Goal: Check status: Check status

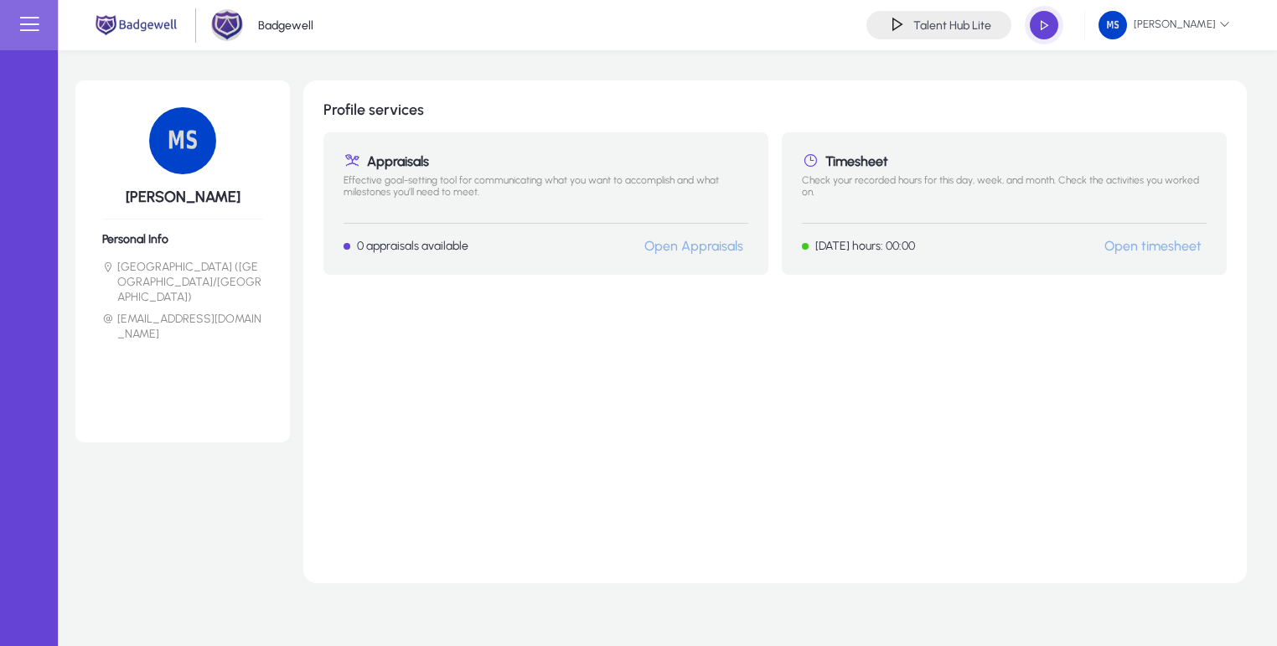
click at [1168, 248] on link "Open timesheet" at bounding box center [1153, 246] width 97 height 16
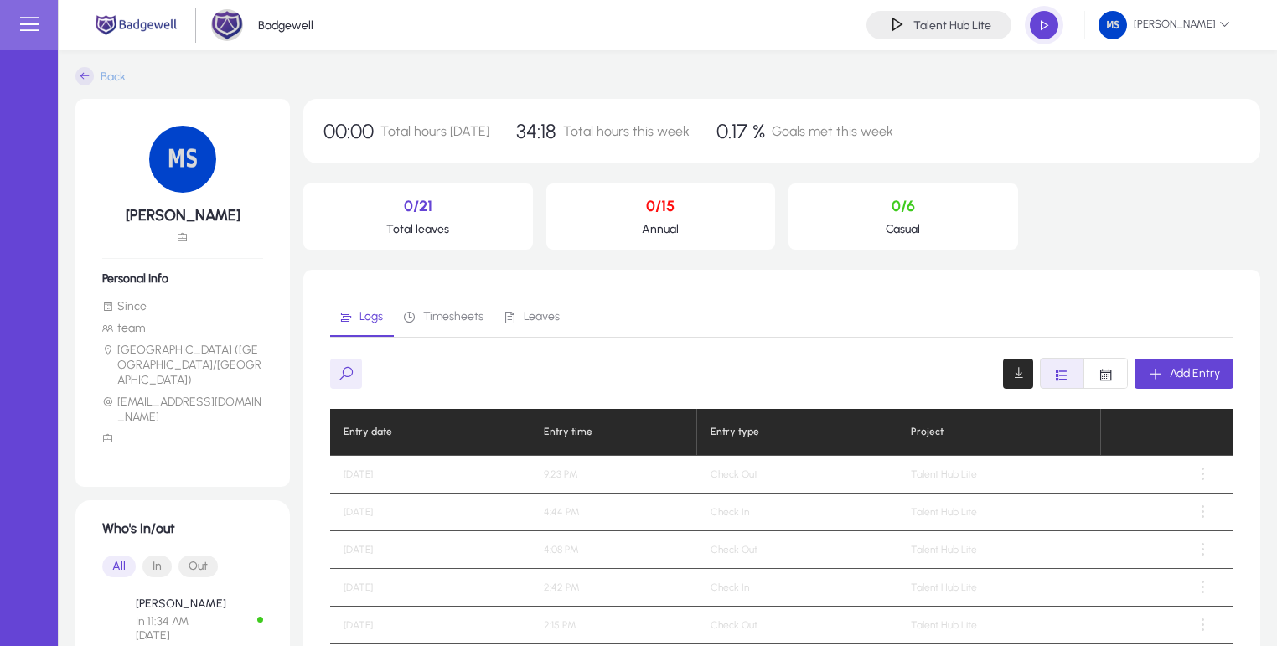
click at [88, 74] on icon at bounding box center [84, 76] width 18 height 18
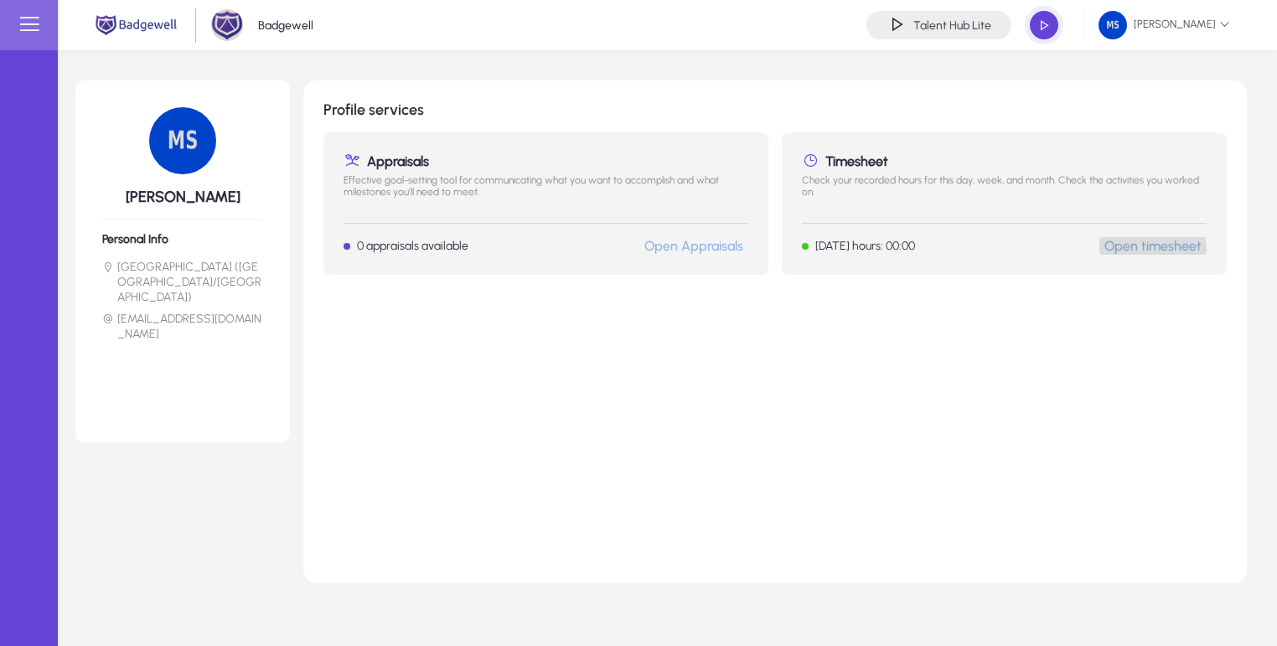
click at [1153, 251] on link "Open timesheet" at bounding box center [1153, 246] width 97 height 16
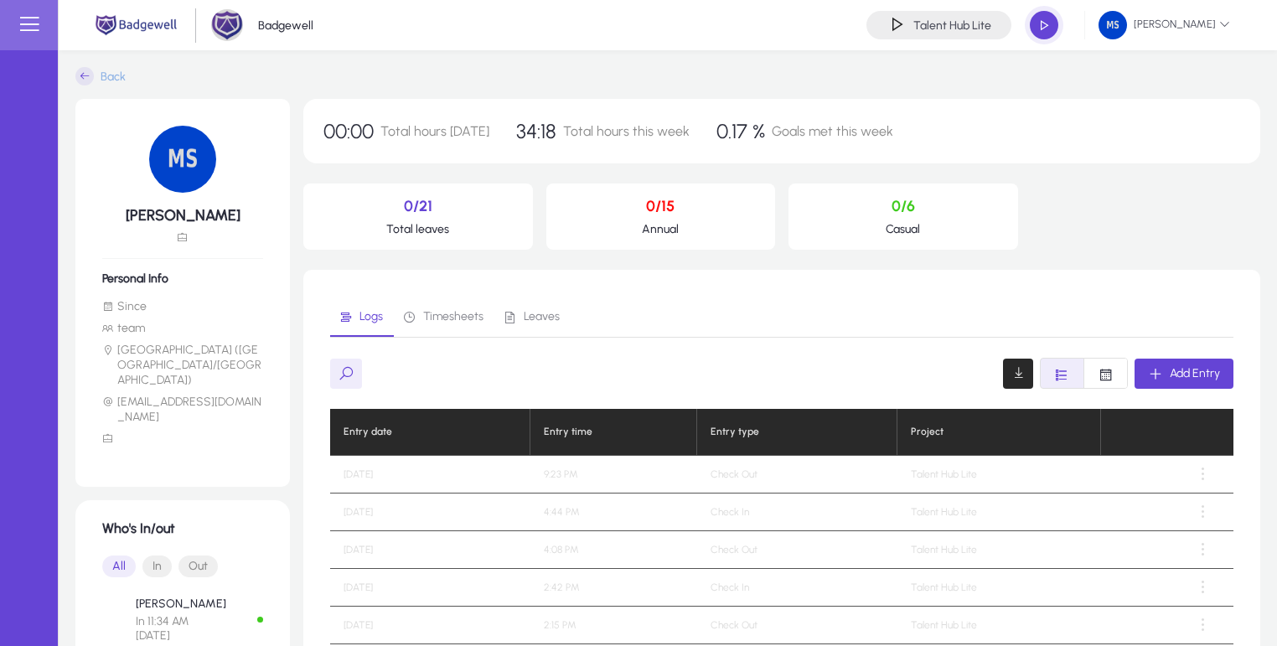
drag, startPoint x: 516, startPoint y: 118, endPoint x: 667, endPoint y: 122, distance: 150.9
click at [667, 122] on p "34:18 Total hours this week" at bounding box center [603, 131] width 174 height 24
click at [620, 127] on span "Total hours this week" at bounding box center [626, 131] width 127 height 16
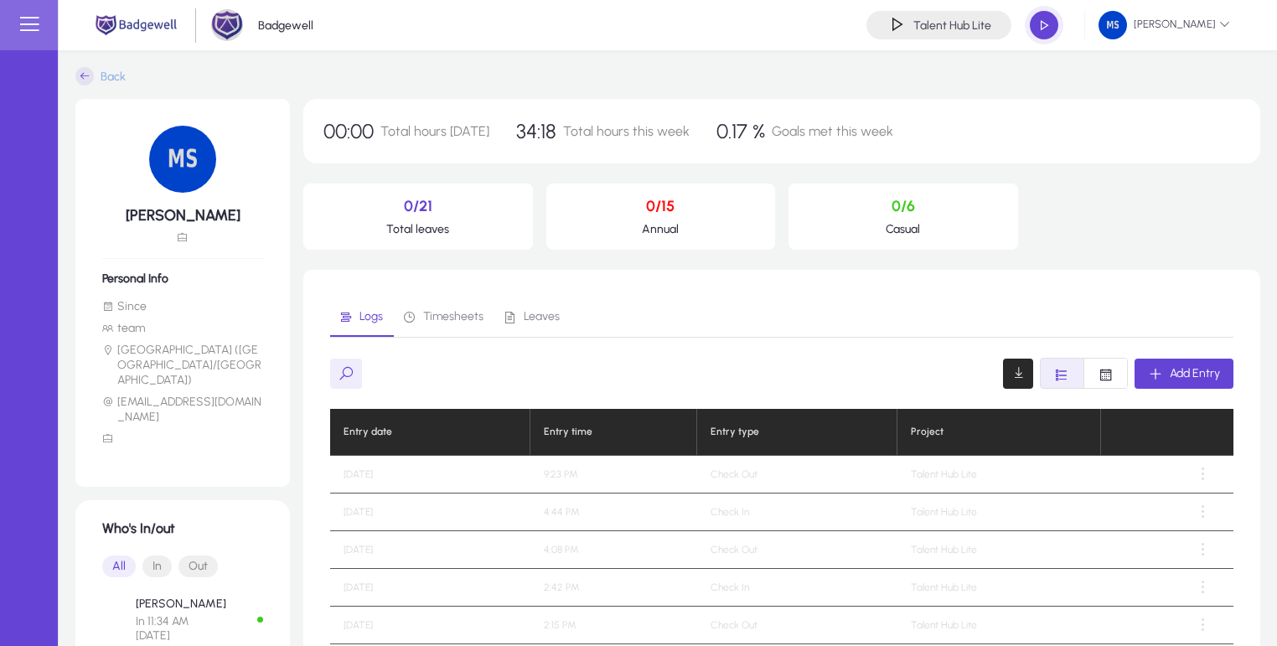
click at [638, 131] on span "Total hours this week" at bounding box center [626, 131] width 127 height 16
click at [684, 128] on div "00:00 Total hours [DATE] 34:18 Total hours this week 0.17 % Goals met this week" at bounding box center [781, 131] width 957 height 65
click at [525, 132] on span "34:18" at bounding box center [536, 131] width 40 height 24
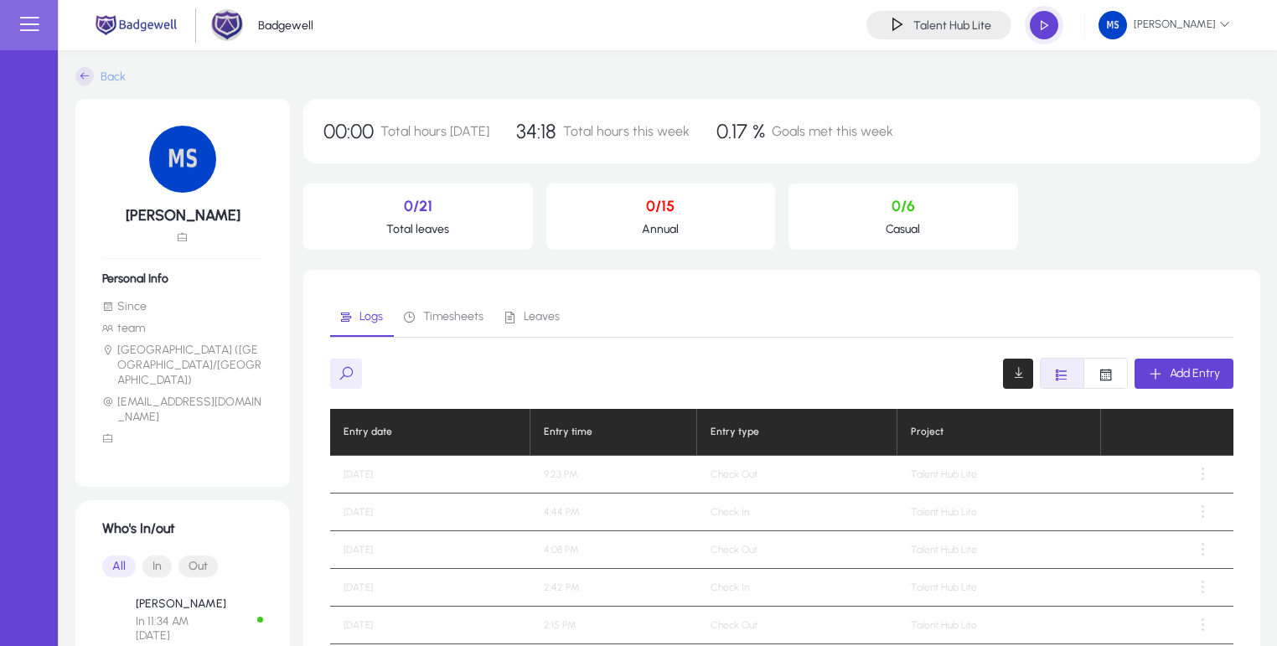
click at [525, 132] on span "34:18" at bounding box center [536, 131] width 40 height 24
click at [625, 129] on span "Total hours this week" at bounding box center [626, 131] width 127 height 16
drag, startPoint x: 625, startPoint y: 129, endPoint x: 647, endPoint y: 133, distance: 22.2
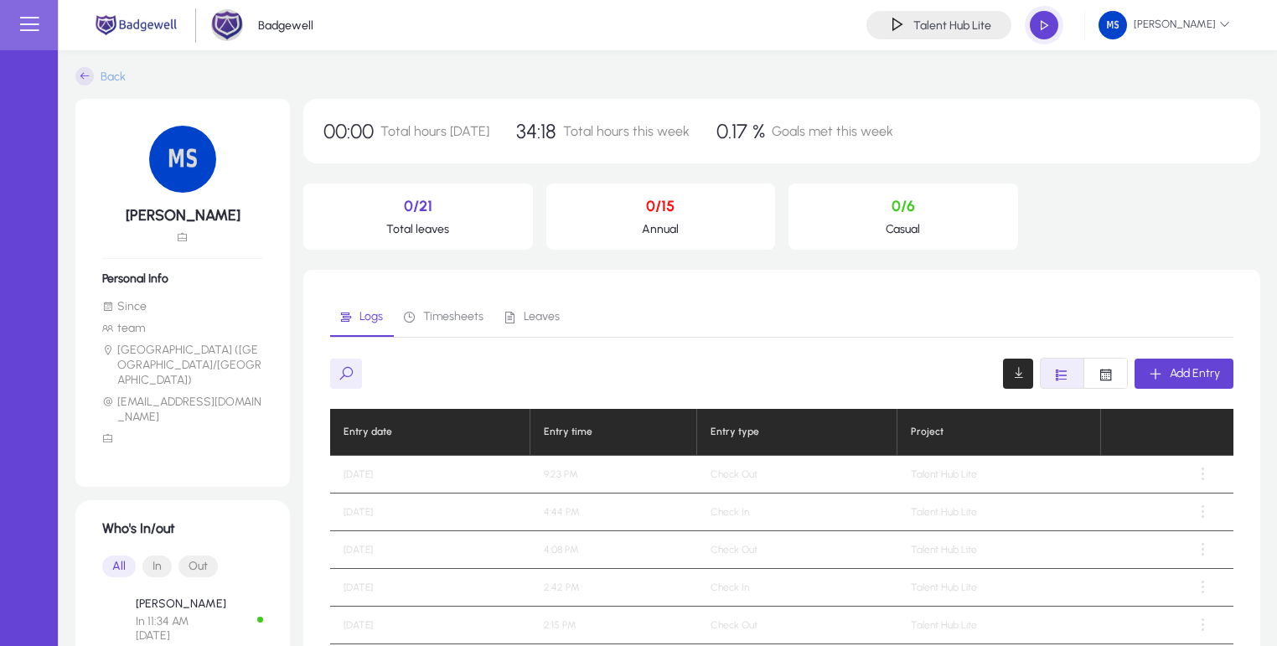
click at [627, 129] on span "Total hours this week" at bounding box center [626, 131] width 127 height 16
click at [647, 133] on span "Total hours this week" at bounding box center [626, 131] width 127 height 16
click at [428, 133] on span "Total hours [DATE]" at bounding box center [435, 131] width 109 height 16
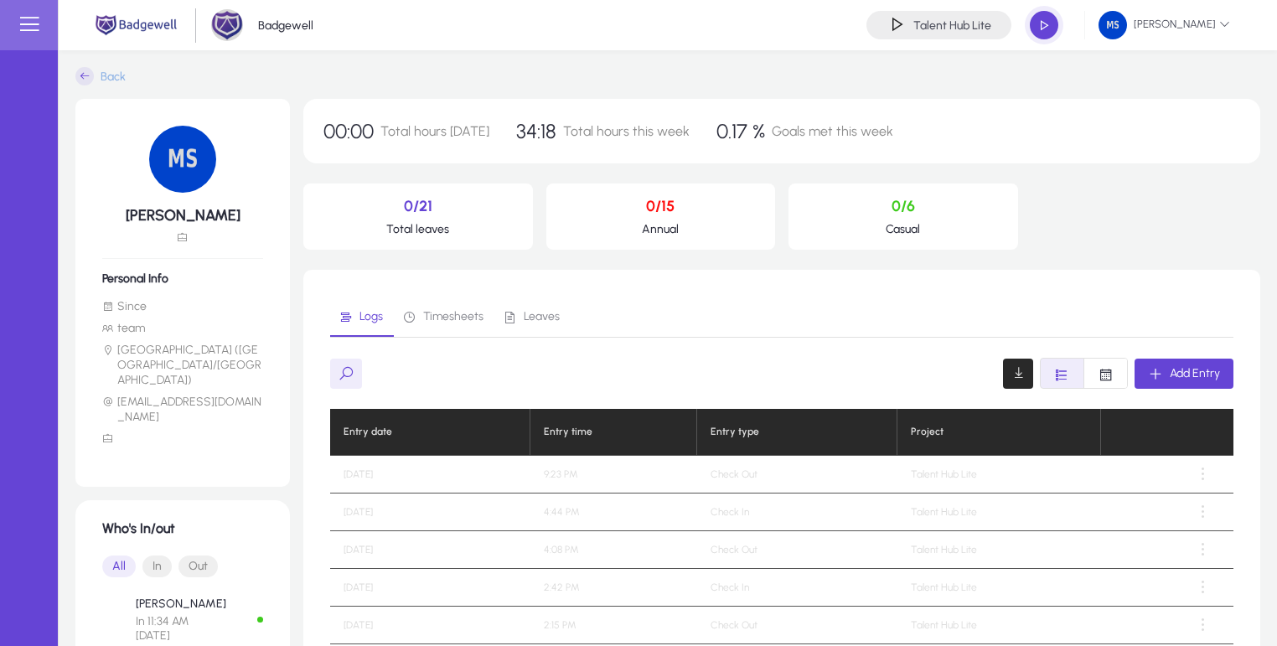
click at [612, 132] on span "Total hours this week" at bounding box center [626, 131] width 127 height 16
click at [650, 131] on span "Total hours this week" at bounding box center [626, 131] width 127 height 16
click at [774, 138] on span "Goals met this week" at bounding box center [833, 131] width 122 height 16
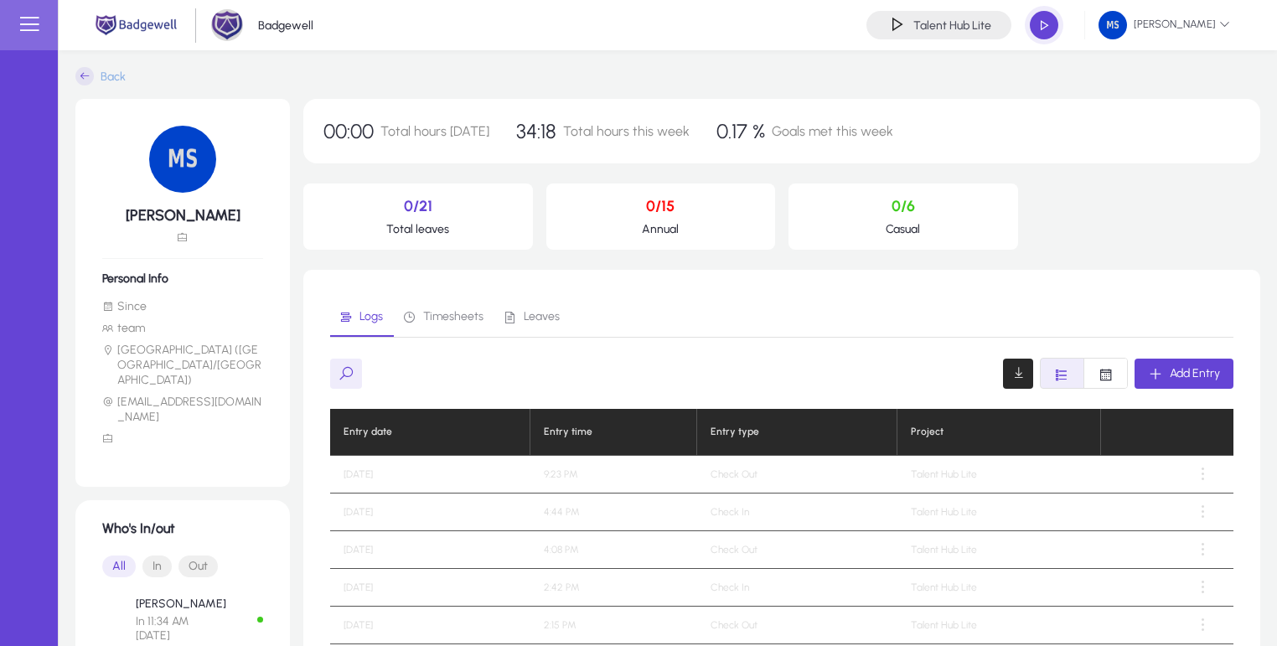
click at [774, 138] on span "Goals met this week" at bounding box center [833, 131] width 122 height 16
drag, startPoint x: 774, startPoint y: 138, endPoint x: 802, endPoint y: 134, distance: 28.0
click at [774, 137] on span "Goals met this week" at bounding box center [833, 131] width 122 height 16
click at [808, 134] on span "Goals met this week" at bounding box center [833, 131] width 122 height 16
click at [1215, 18] on span "[PERSON_NAME]" at bounding box center [1165, 25] width 132 height 28
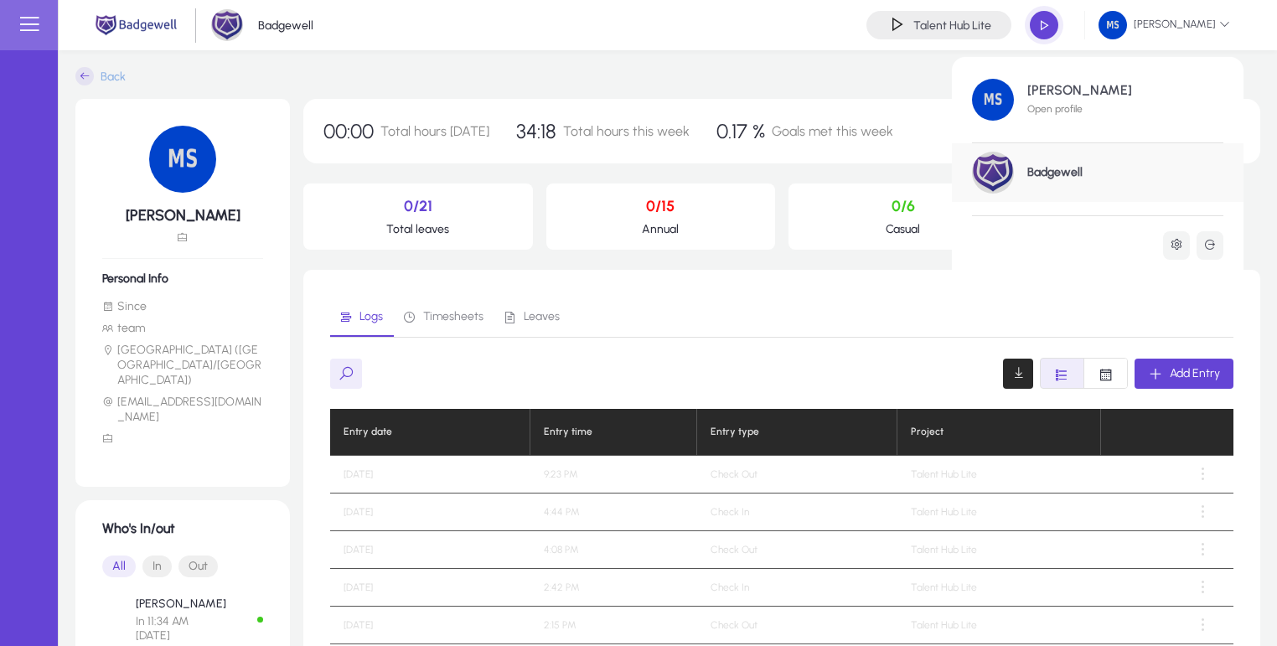
click at [1260, 179] on div at bounding box center [638, 323] width 1277 height 646
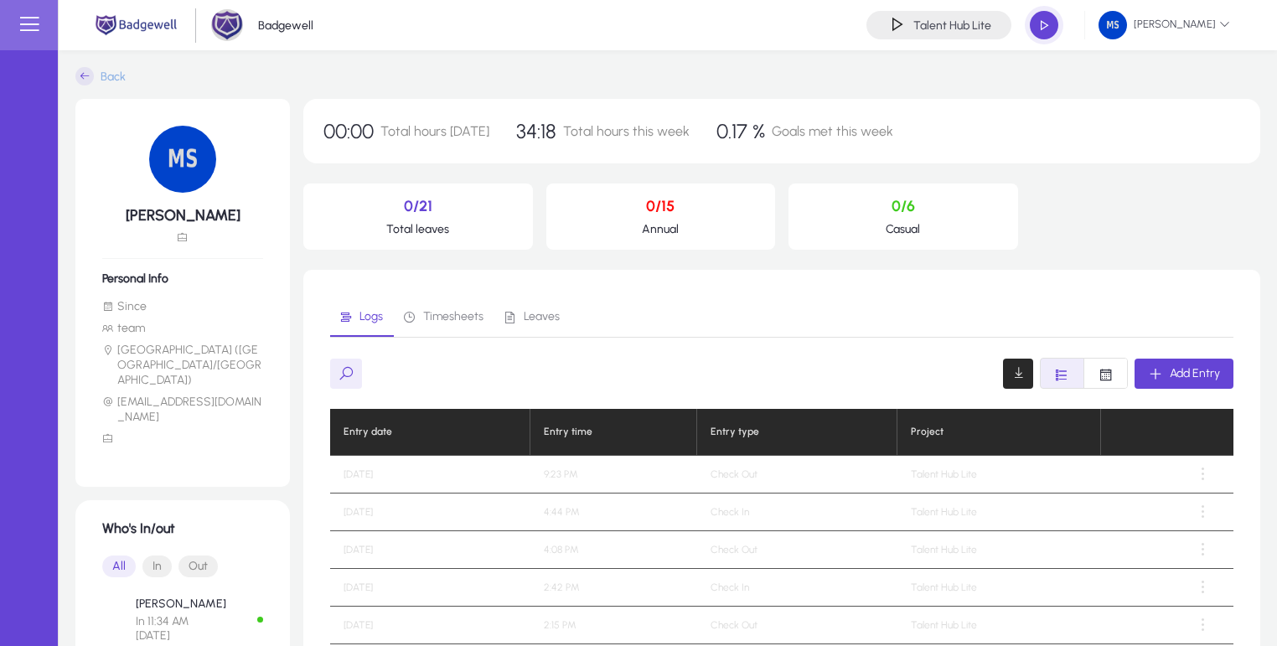
drag, startPoint x: 511, startPoint y: 113, endPoint x: 536, endPoint y: 304, distance: 192.6
click at [536, 308] on div "00:00 Total hours [DATE] 34:18 Total hours this week 0.17 % Goals met this week…" at bounding box center [781, 501] width 957 height 804
click at [499, 214] on p "0/21" at bounding box center [418, 206] width 203 height 18
drag, startPoint x: 399, startPoint y: 208, endPoint x: 525, endPoint y: 262, distance: 136.7
click at [525, 260] on div "00:00 Total hours [DATE] 34:18 Total hours this week 0.17 % Goals met this week…" at bounding box center [781, 501] width 957 height 804
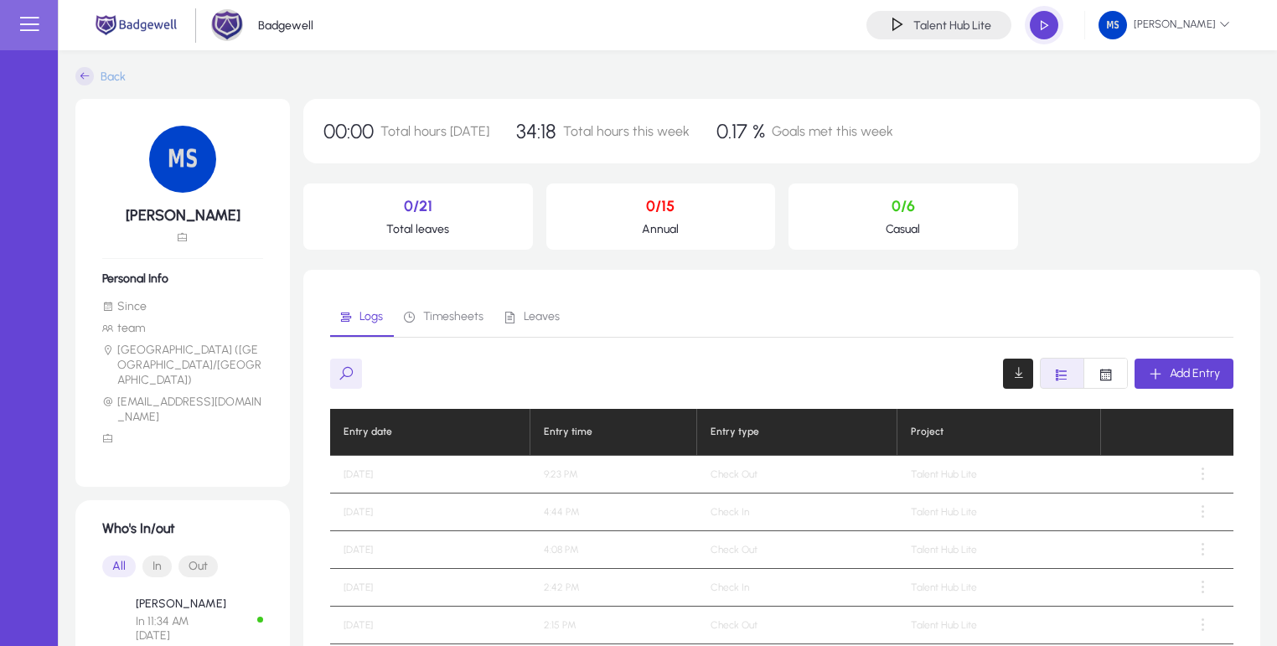
click at [414, 238] on div "0/21 Total leaves" at bounding box center [418, 217] width 230 height 66
click at [400, 231] on p "Total leaves" at bounding box center [418, 229] width 203 height 14
click at [438, 231] on p "Total leaves" at bounding box center [418, 229] width 203 height 14
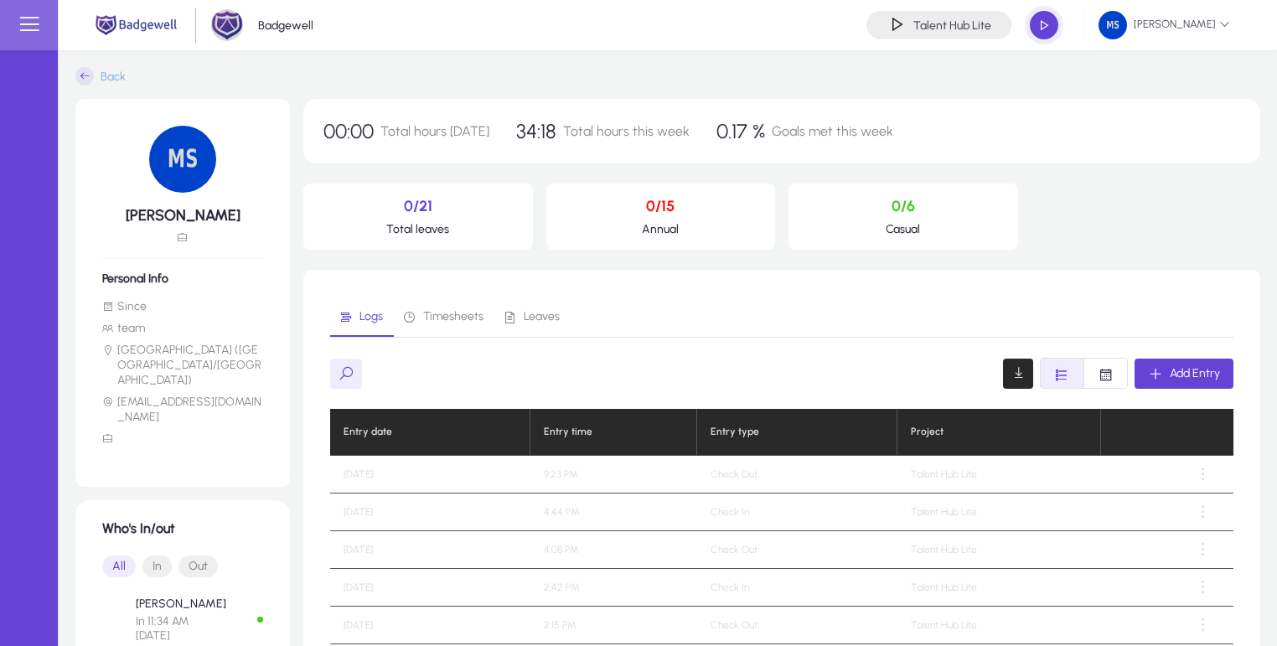
drag, startPoint x: 643, startPoint y: 201, endPoint x: 707, endPoint y: 268, distance: 93.1
click at [707, 268] on div "00:00 Total hours [DATE] 34:18 Total hours this week 0.17 % Goals met this week…" at bounding box center [781, 501] width 957 height 804
click at [638, 251] on div "00:00 Total hours [DATE] 34:18 Total hours this week 0.17 % Goals met this week…" at bounding box center [781, 501] width 957 height 804
drag, startPoint x: 646, startPoint y: 230, endPoint x: 711, endPoint y: 228, distance: 64.6
click at [711, 228] on p "Annual" at bounding box center [661, 229] width 203 height 14
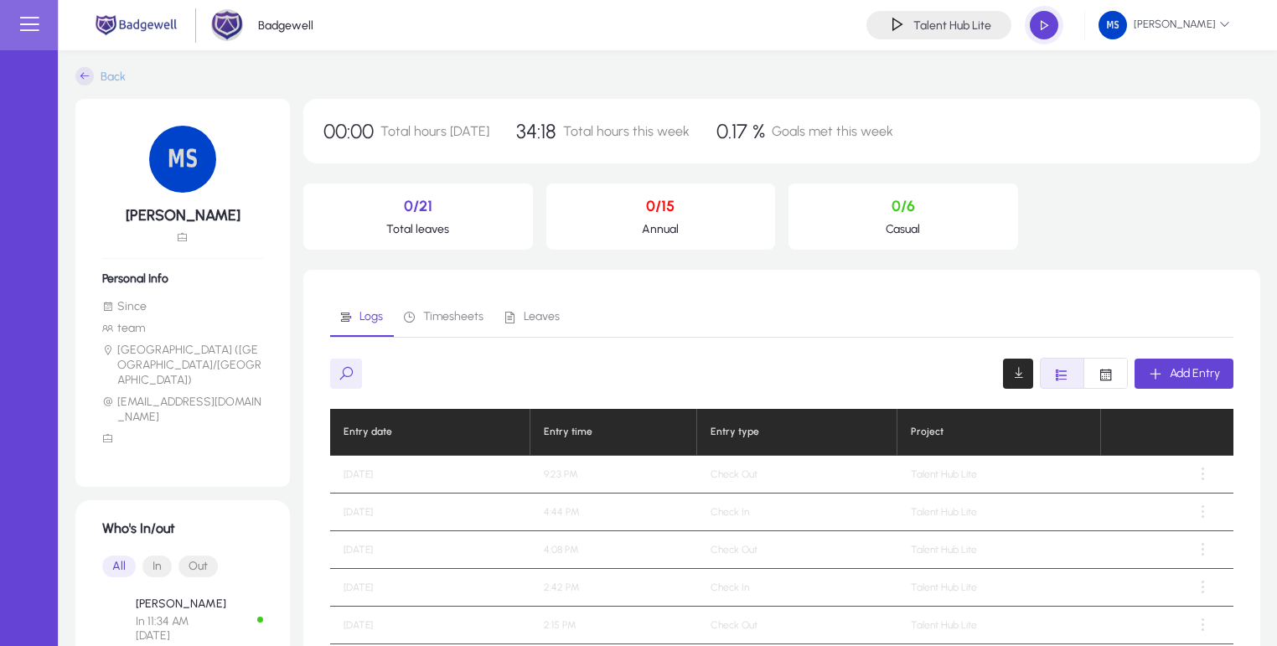
click at [656, 232] on p "Annual" at bounding box center [661, 229] width 203 height 14
click at [684, 255] on div "00:00 Total hours [DATE] 34:18 Total hours this week 0.17 % Goals met this week…" at bounding box center [781, 501] width 957 height 804
